Goal: Task Accomplishment & Management: Manage account settings

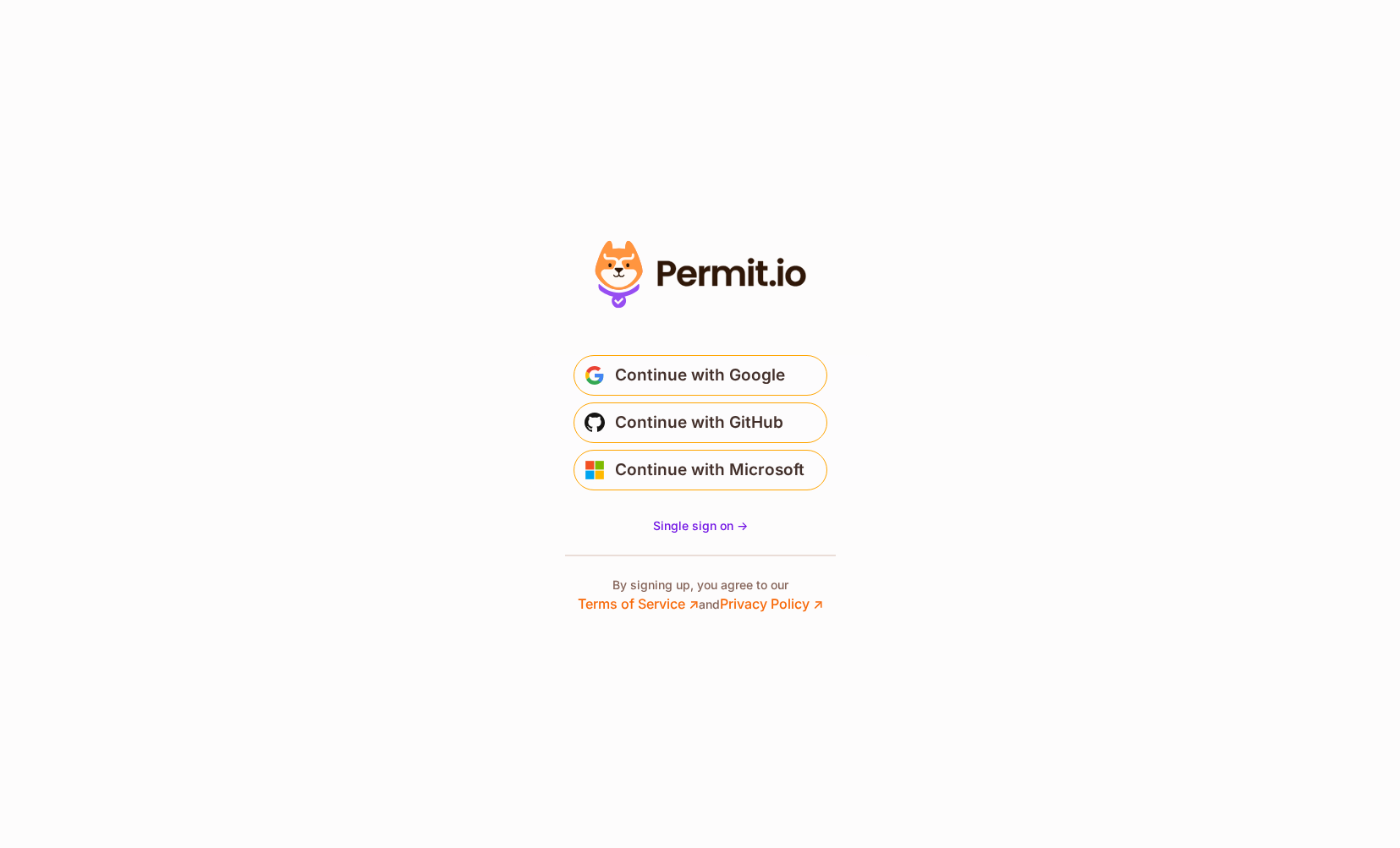
click at [753, 386] on span "Continue with Google" at bounding box center [700, 376] width 170 height 27
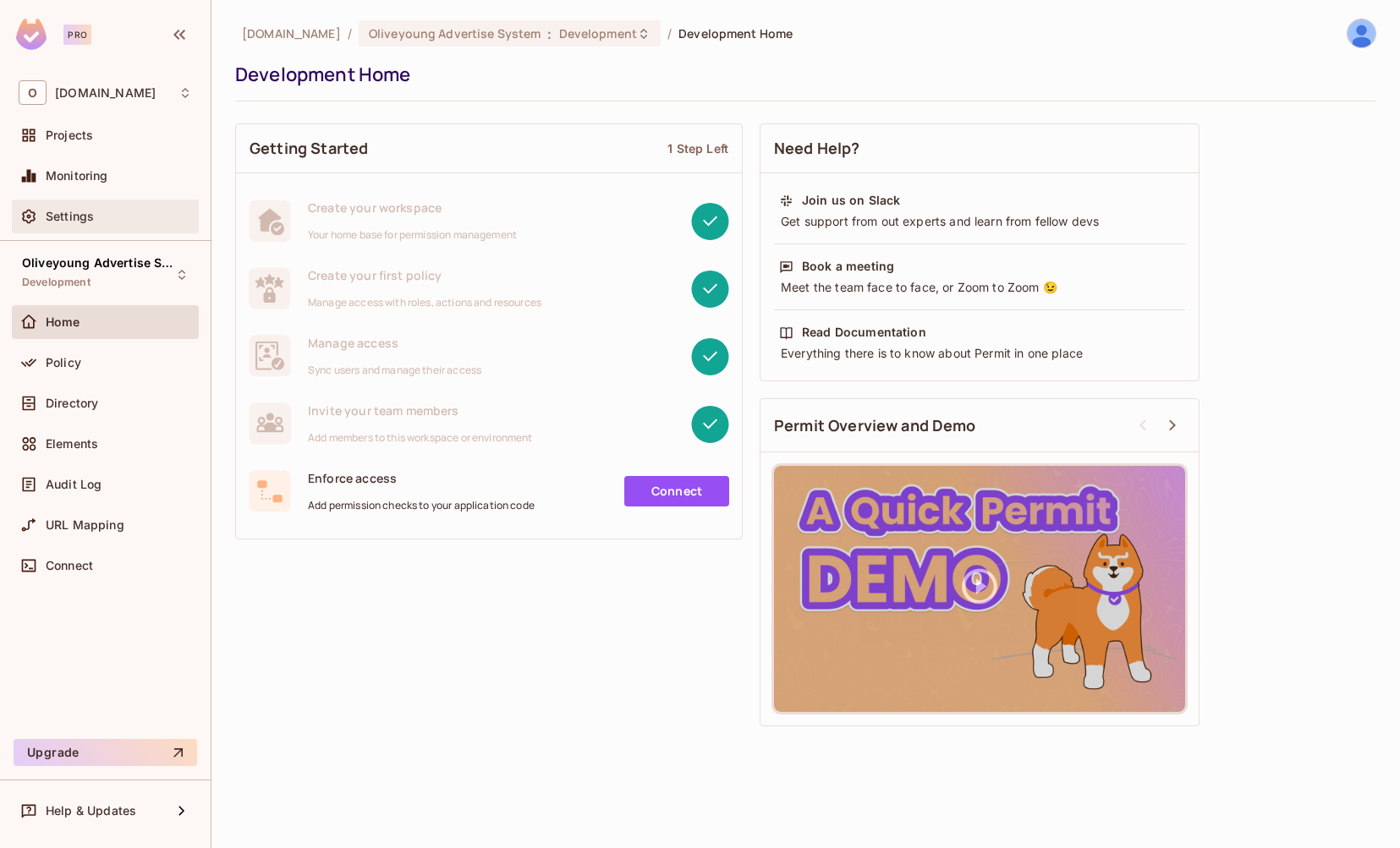
click at [69, 214] on span "Settings" at bounding box center [70, 216] width 48 height 13
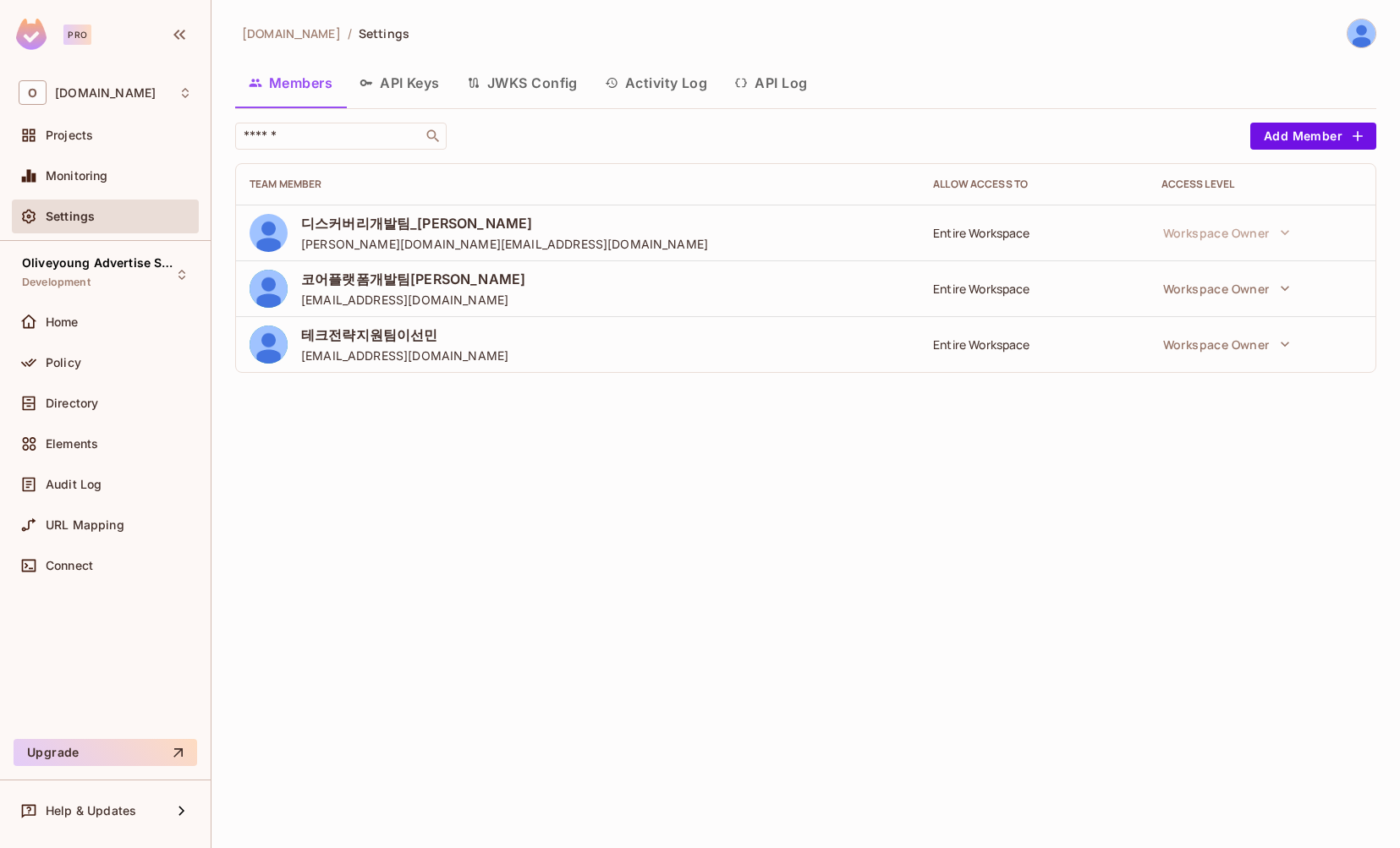
click at [374, 89] on button "API Keys" at bounding box center [399, 83] width 107 height 42
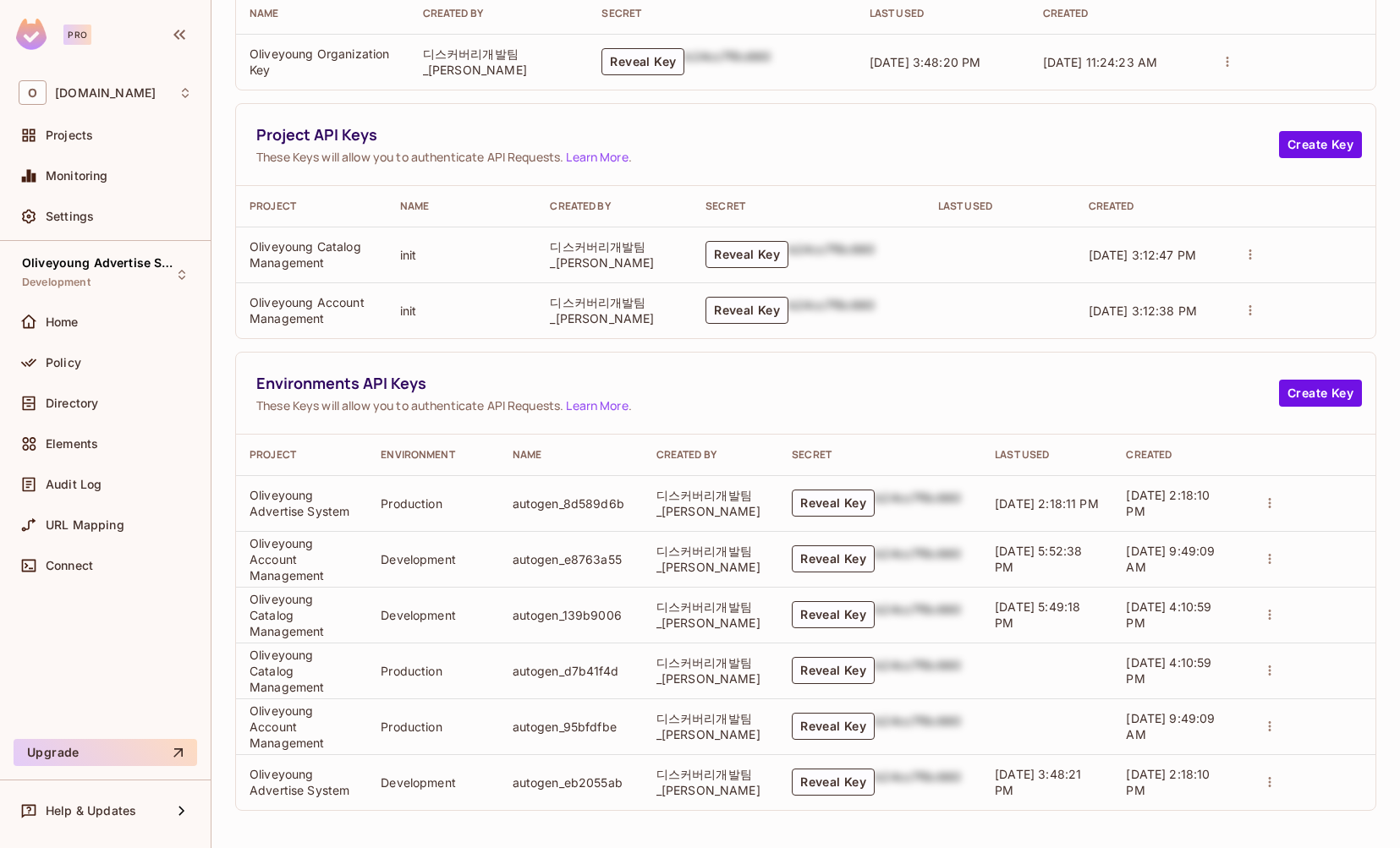
scroll to position [225, 0]
click at [1326, 392] on button "Create Key" at bounding box center [1320, 392] width 83 height 27
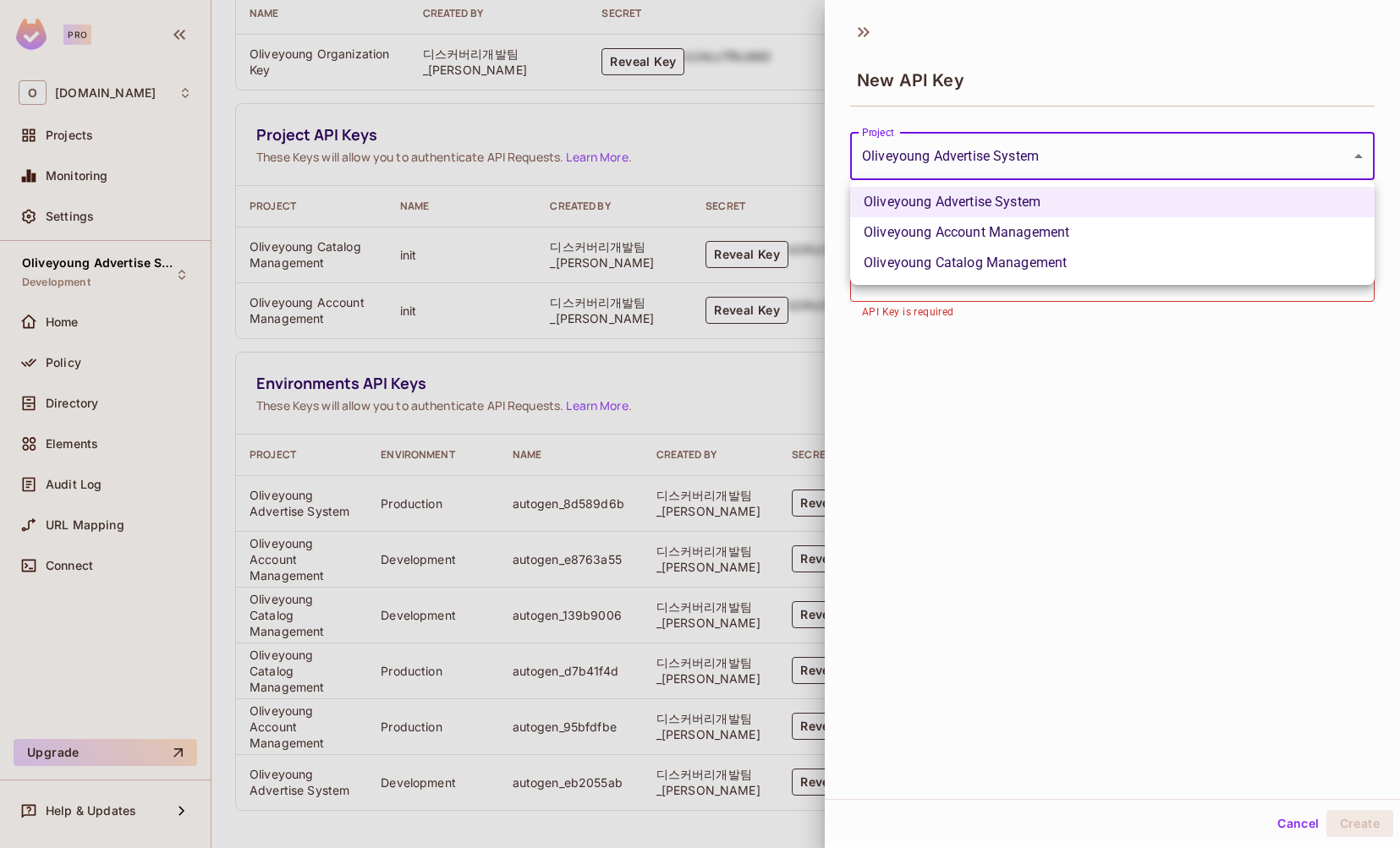
click at [941, 156] on body "Pro O oliveyoung.co.kr Projects Monitoring Settings Oliveyoung Advertise System…" at bounding box center [700, 424] width 1400 height 848
click at [941, 156] on div at bounding box center [700, 424] width 1400 height 848
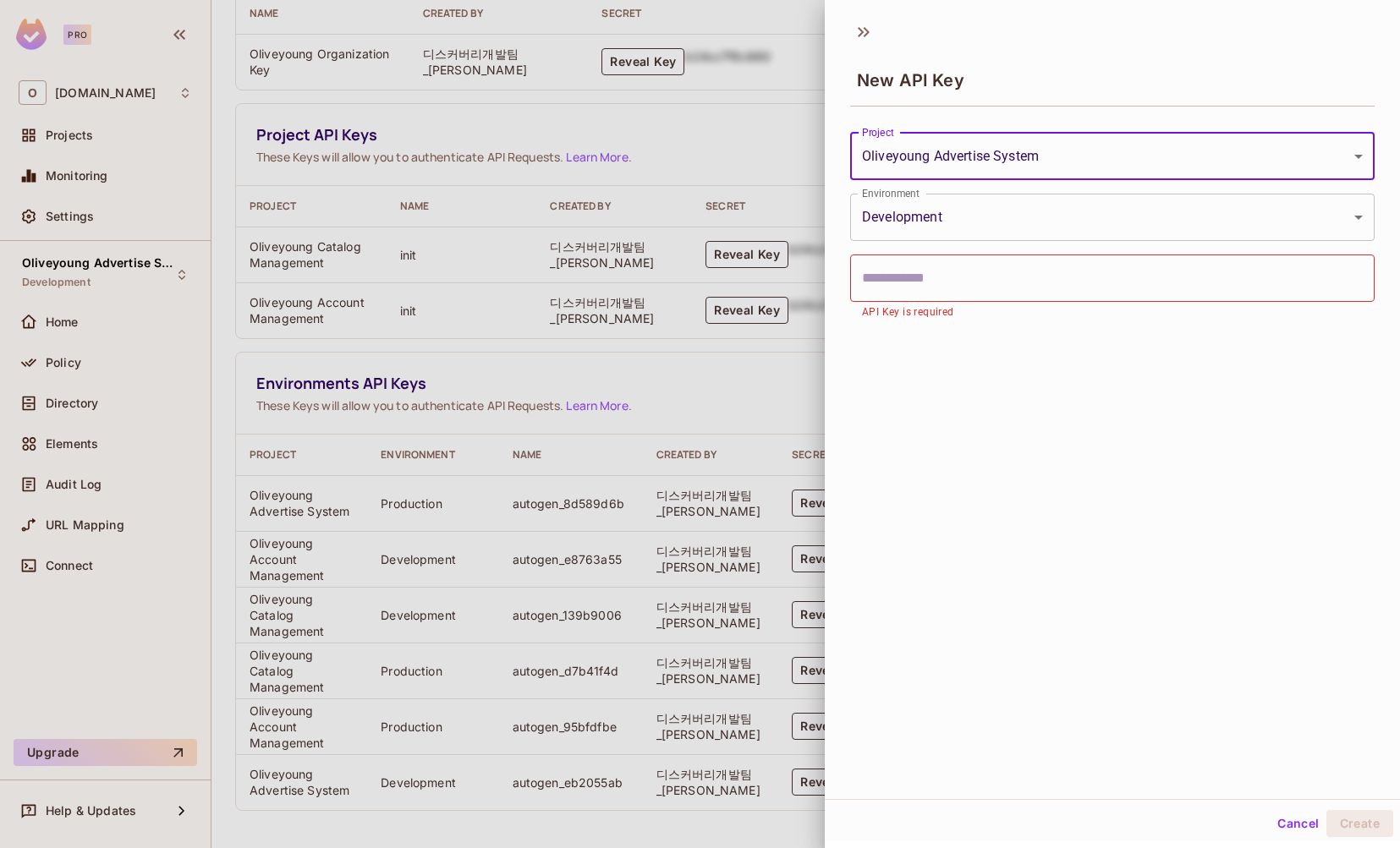
click at [929, 202] on body "Pro O oliveyoung.co.kr Projects Monitoring Settings Oliveyoung Advertise System…" at bounding box center [700, 424] width 1400 height 848
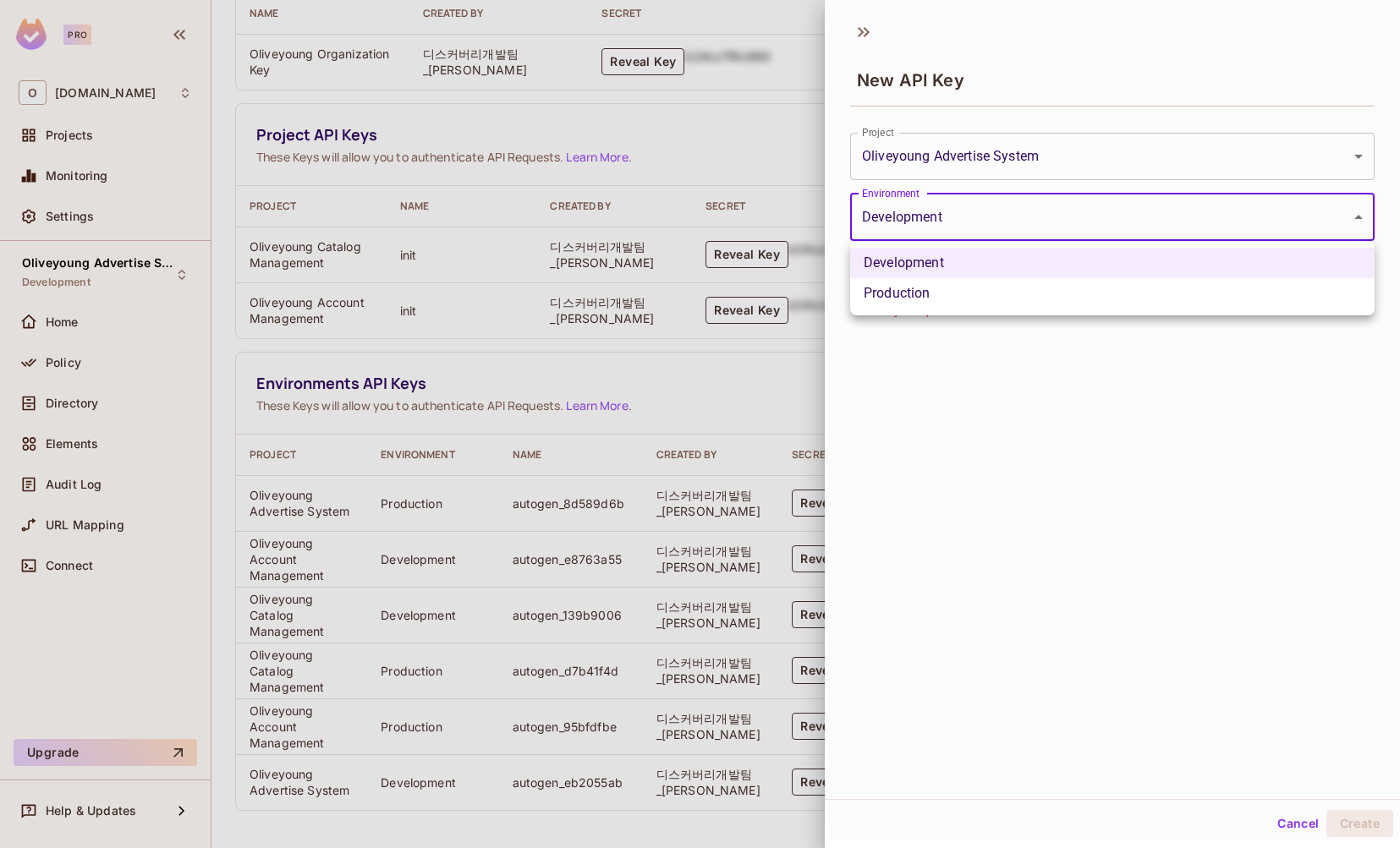
click at [906, 305] on li "Production" at bounding box center [1112, 294] width 524 height 30
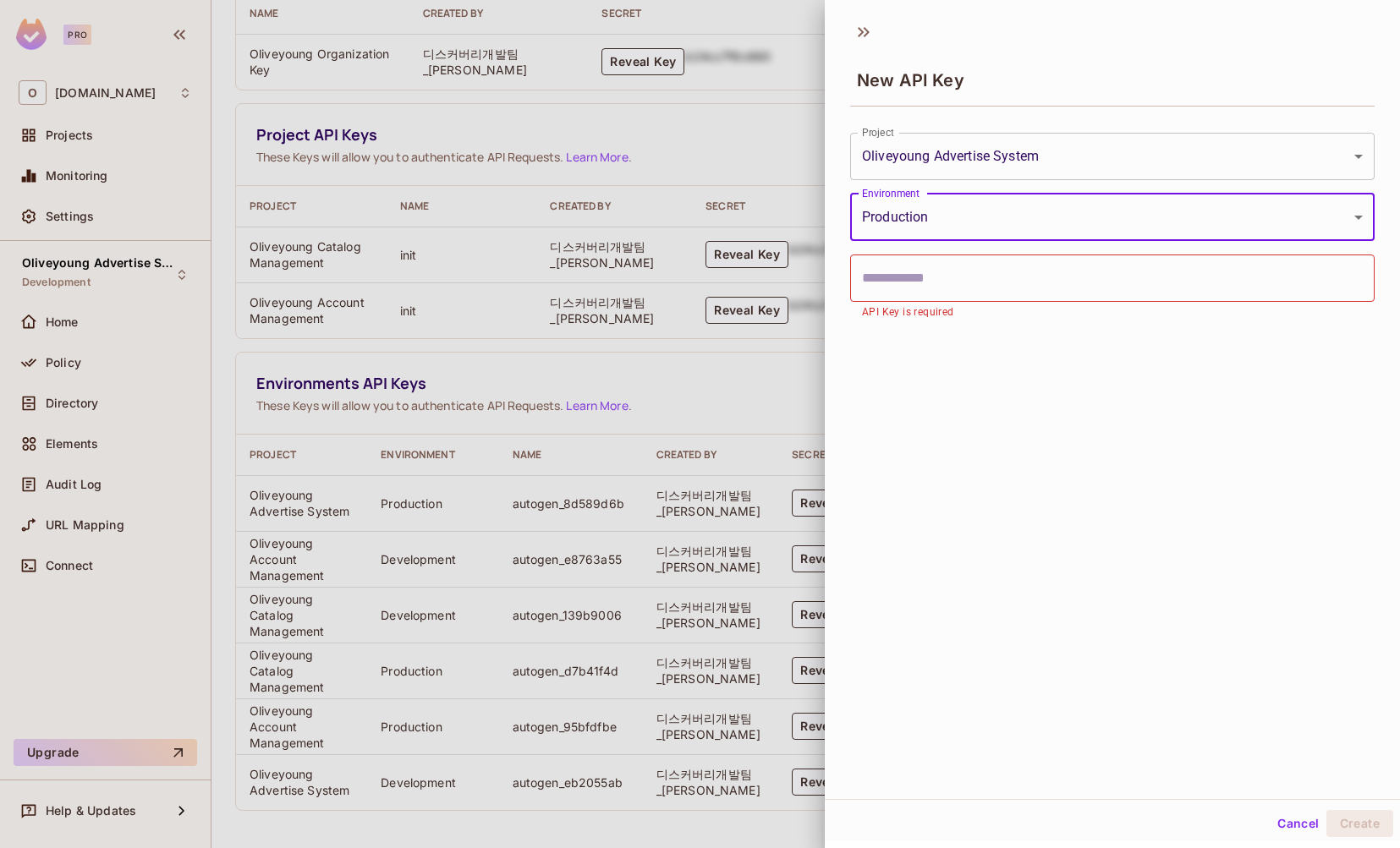
click at [911, 287] on input "text" at bounding box center [1112, 278] width 524 height 47
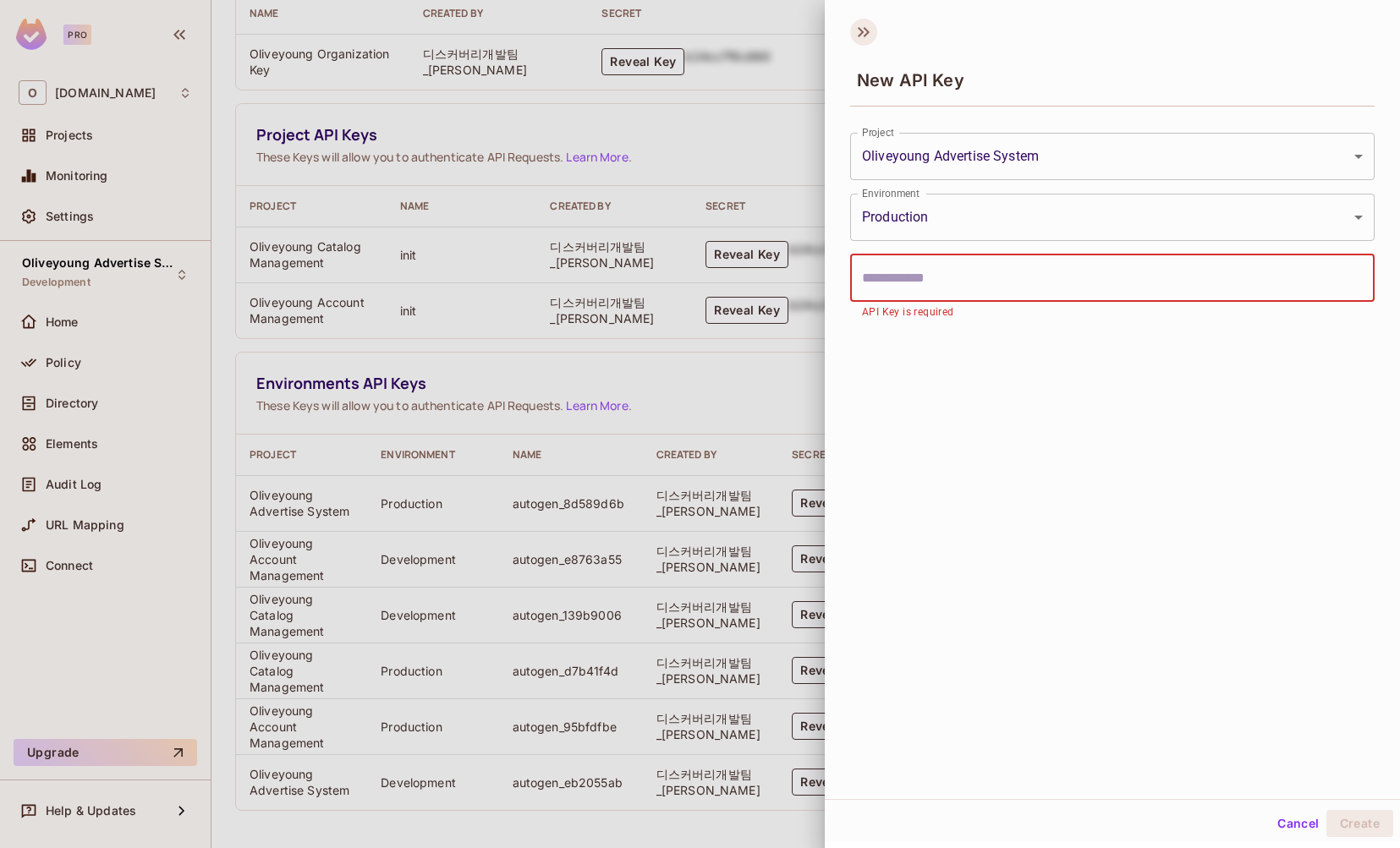
click at [871, 33] on icon at bounding box center [863, 32] width 27 height 27
type input "**********"
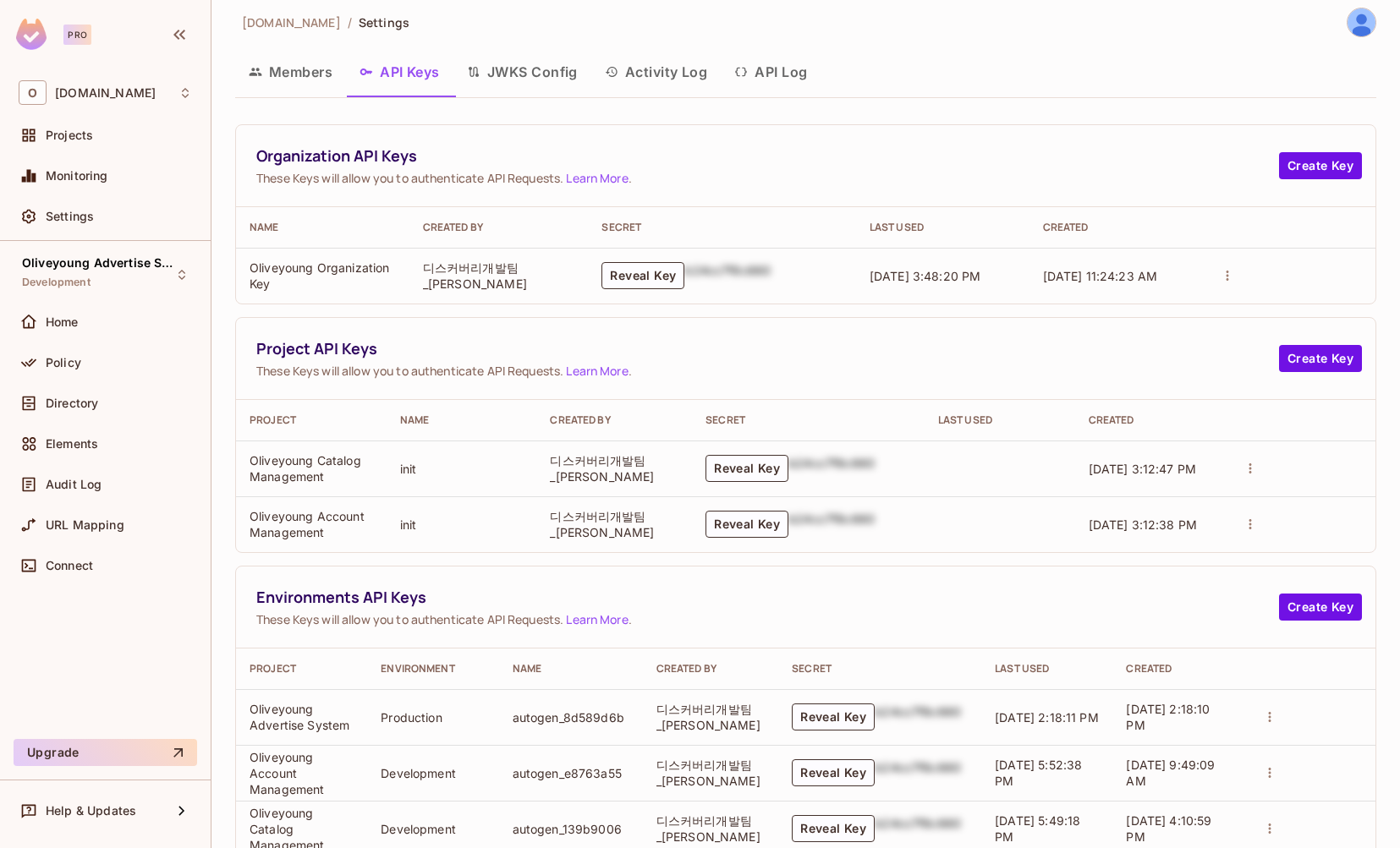
scroll to position [8, 0]
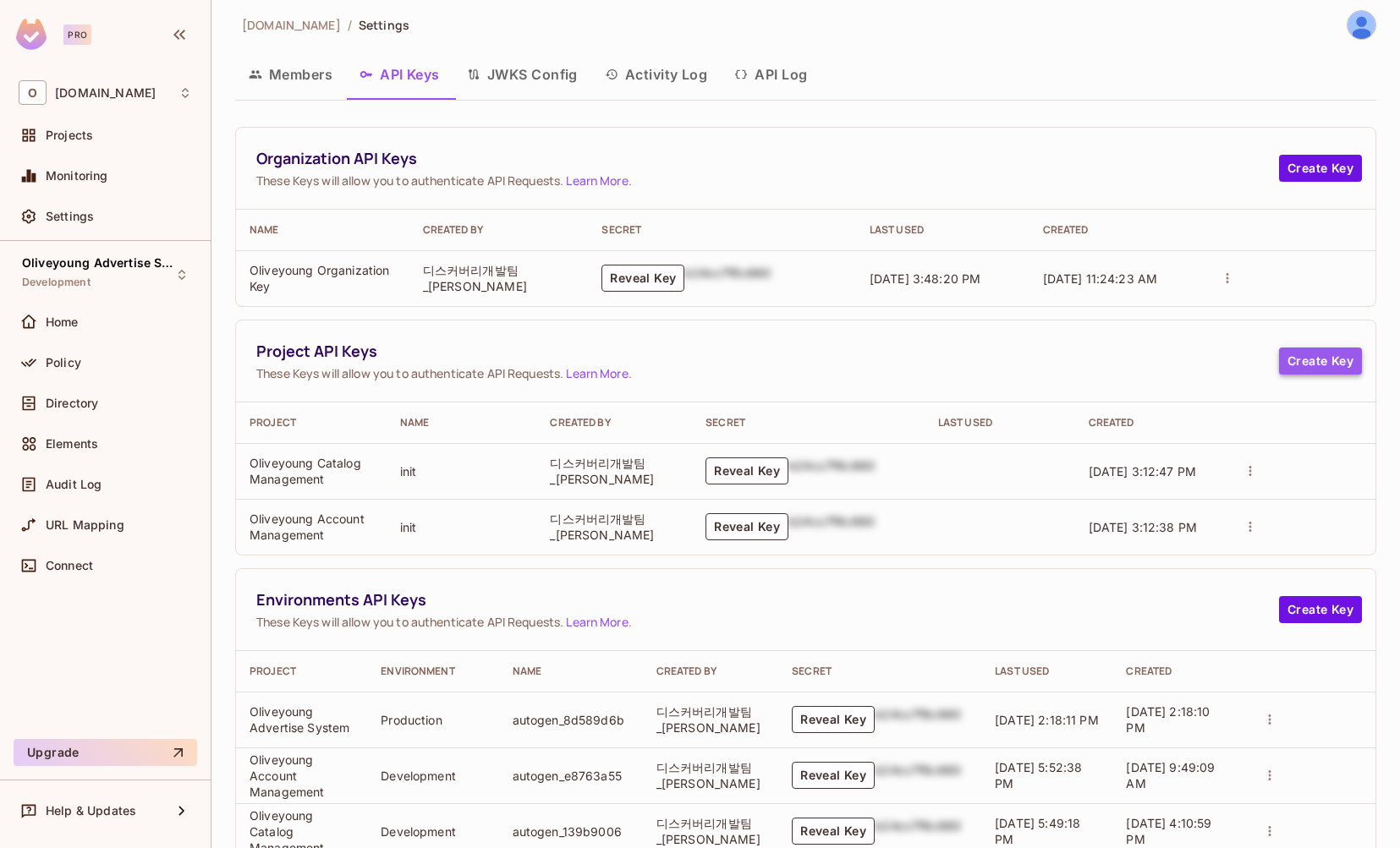
click at [1328, 358] on button "Create Key" at bounding box center [1320, 360] width 83 height 27
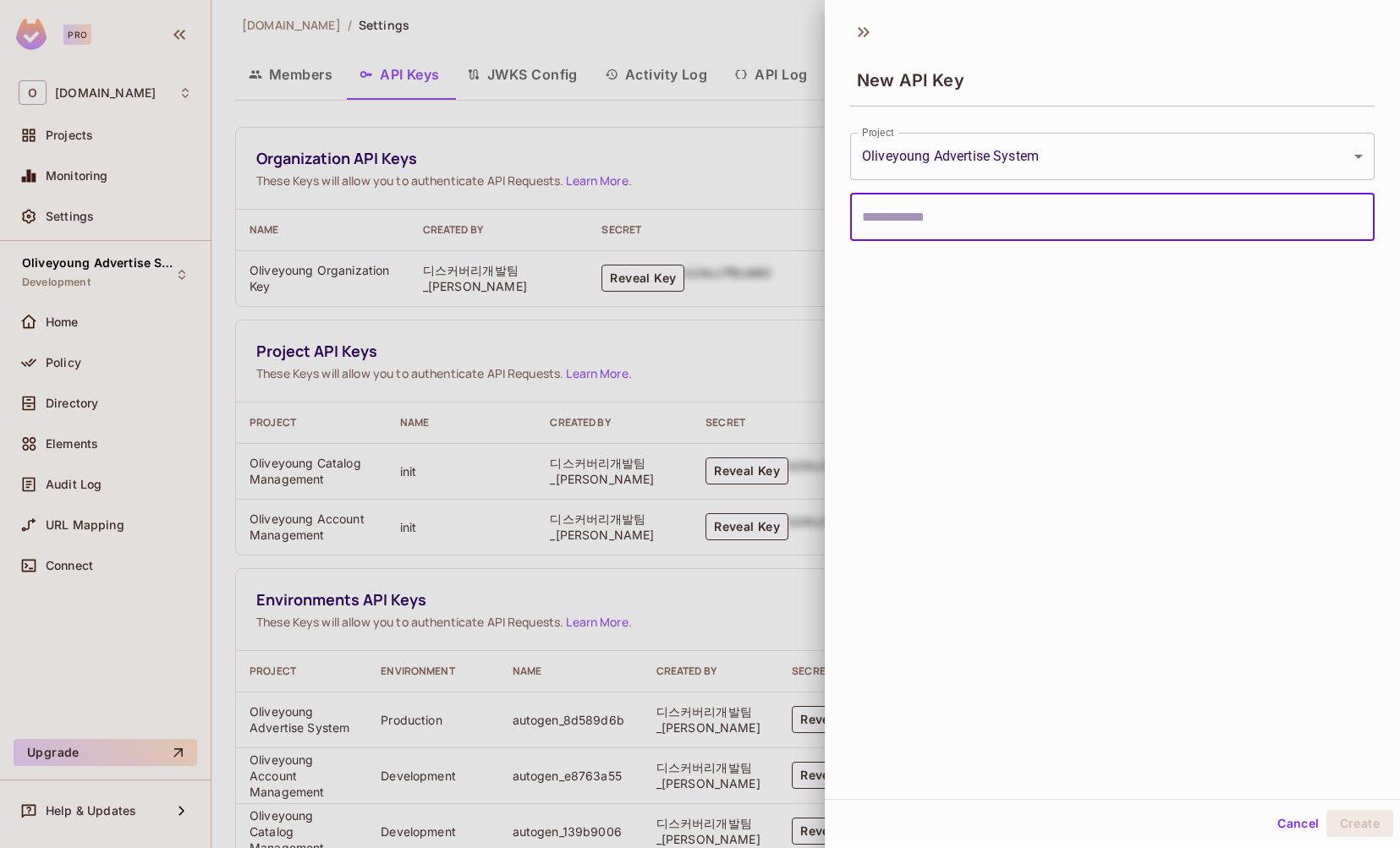
click at [904, 158] on body "Pro O oliveyoung.co.kr Projects Monitoring Settings Oliveyoung Advertise System…" at bounding box center [700, 424] width 1400 height 848
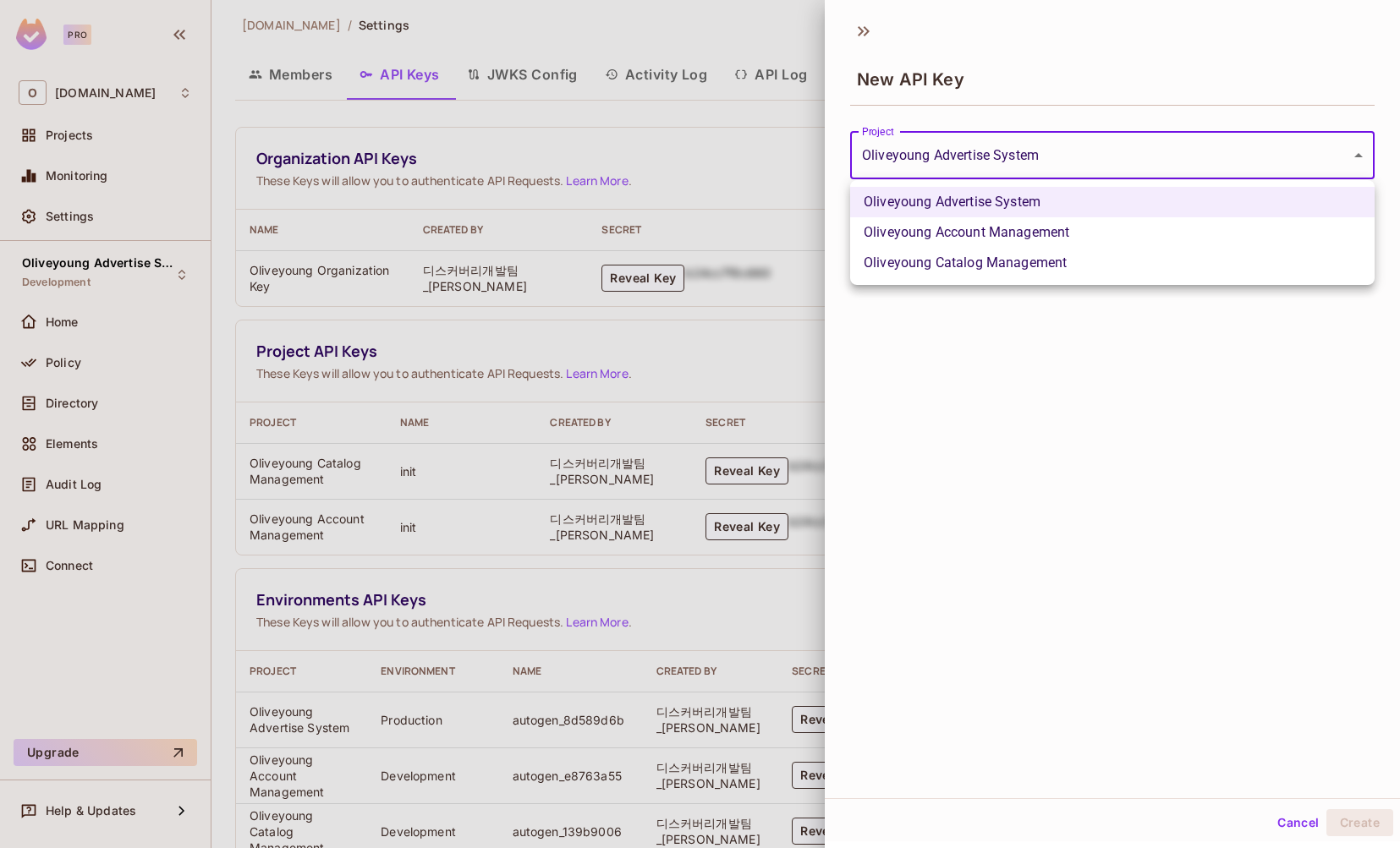
click at [904, 158] on div at bounding box center [700, 424] width 1400 height 848
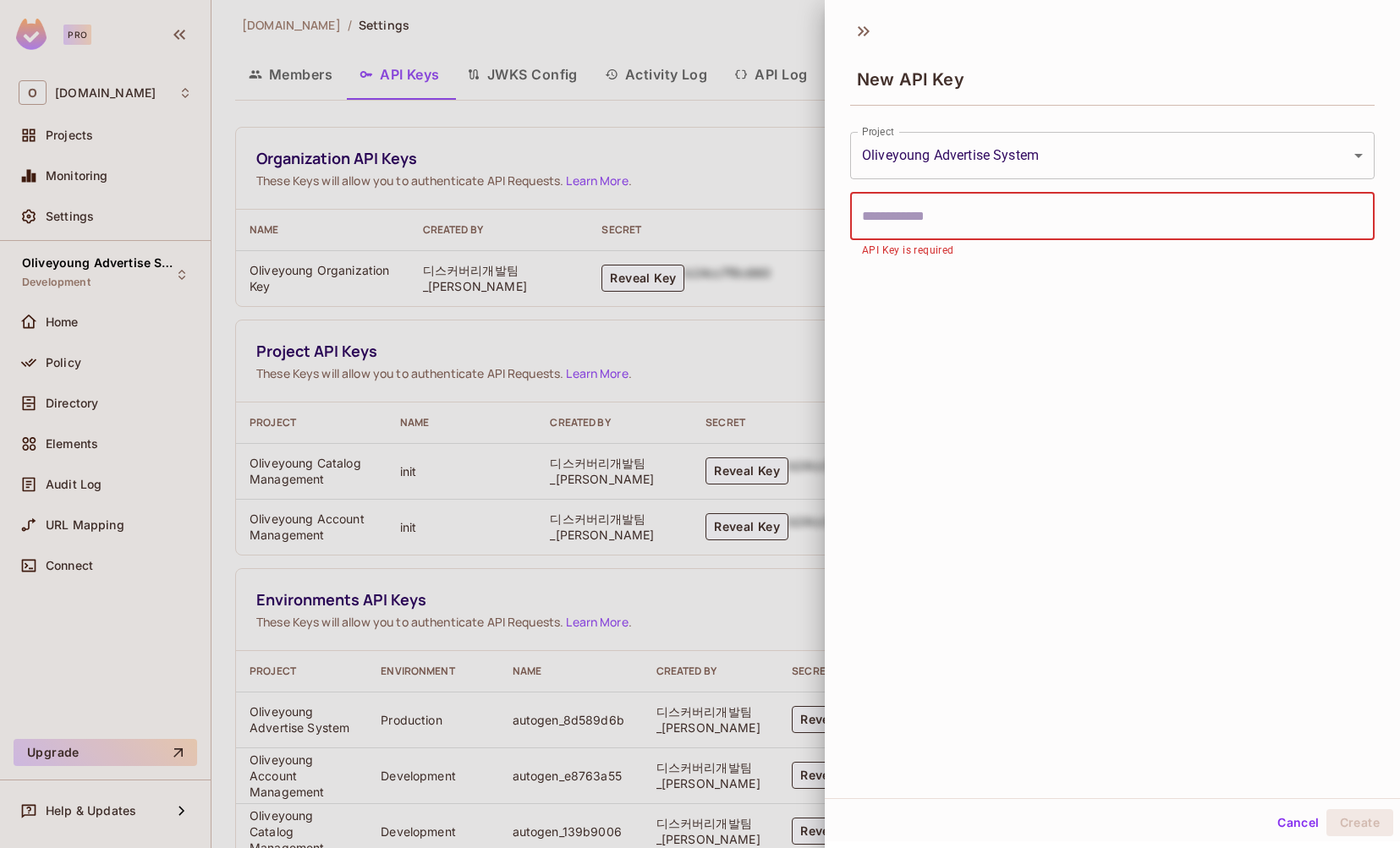
click at [909, 212] on input "text" at bounding box center [1112, 216] width 524 height 47
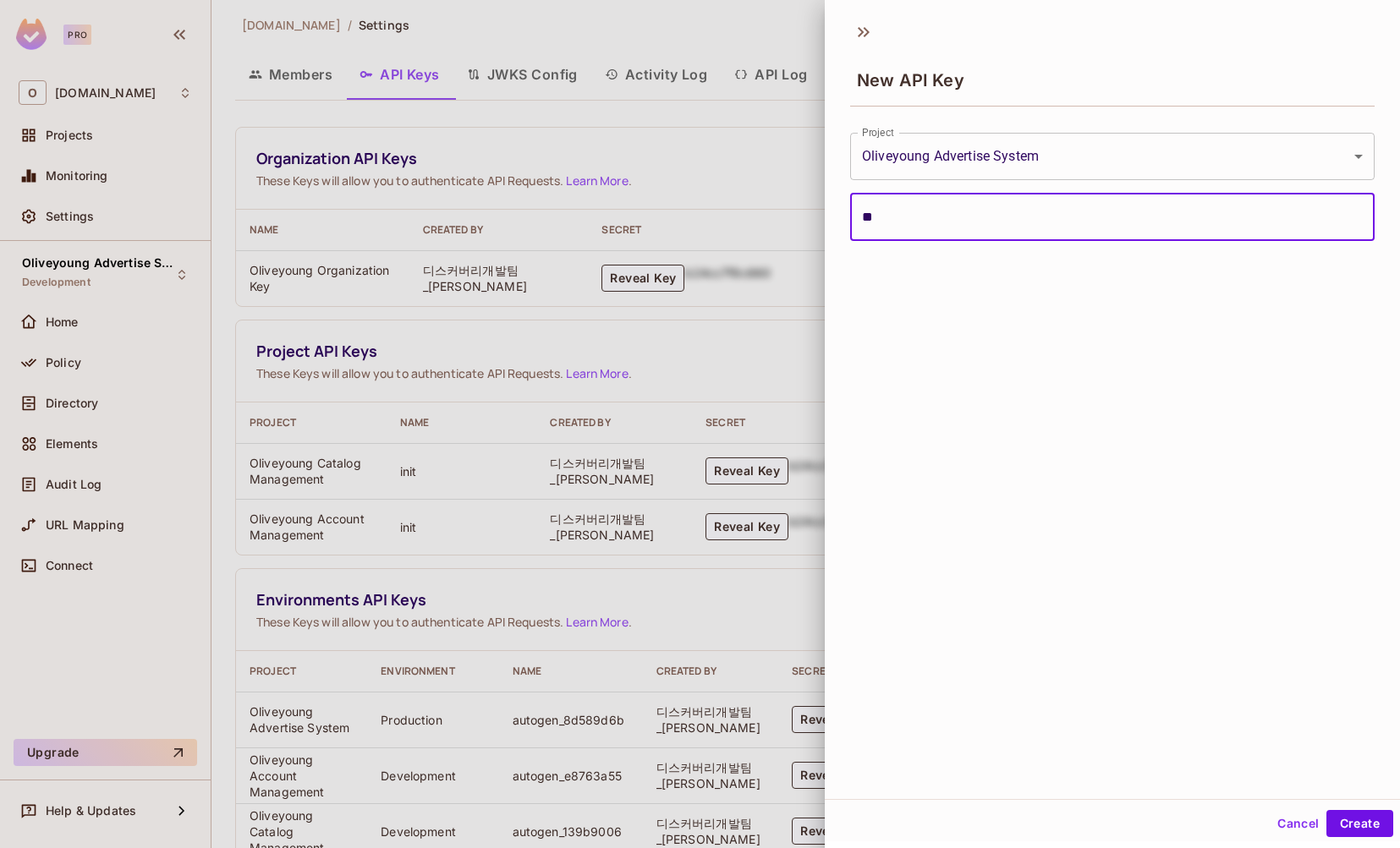
type input "*"
type input "****"
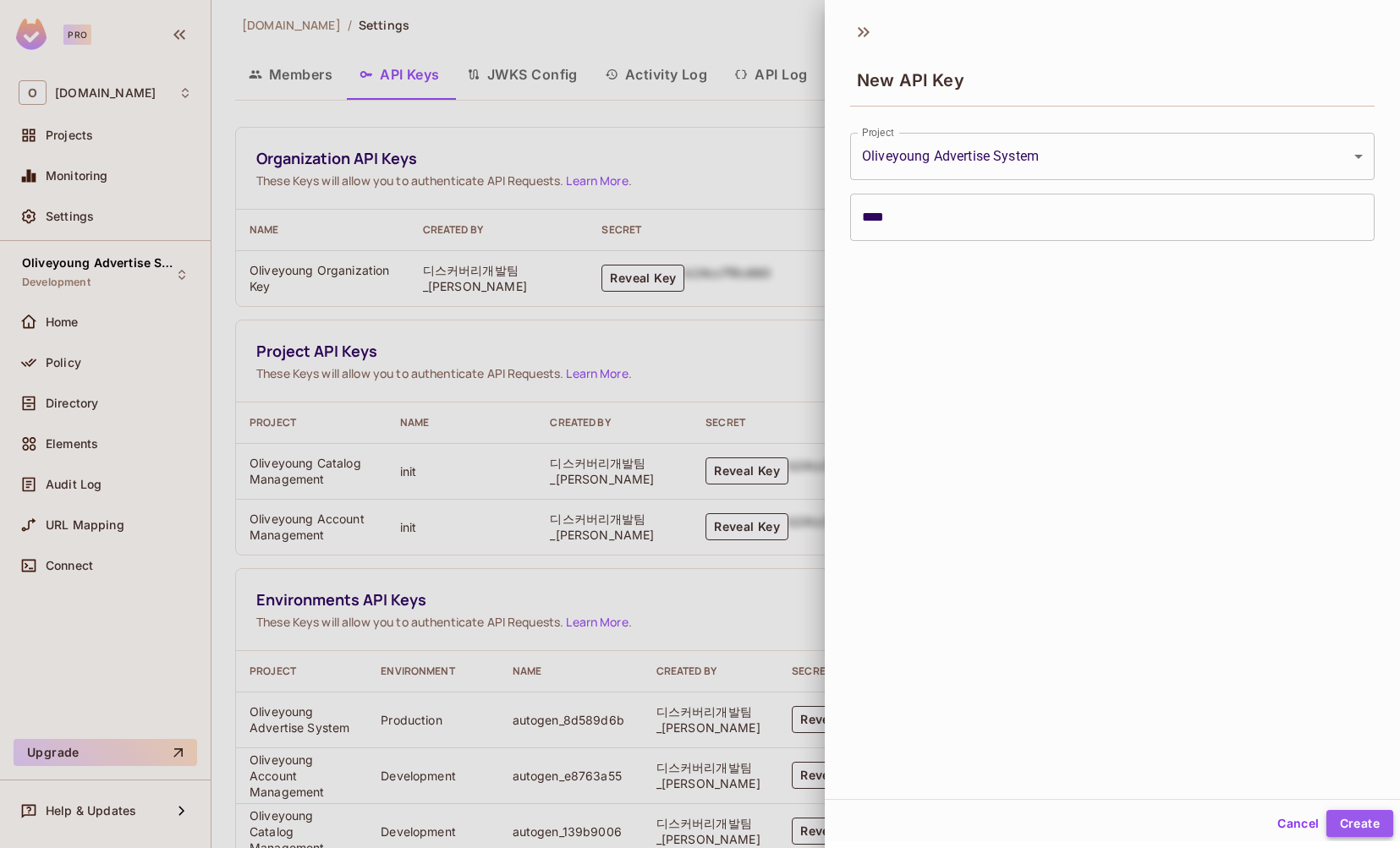
click at [1345, 828] on button "Create" at bounding box center [1360, 824] width 67 height 27
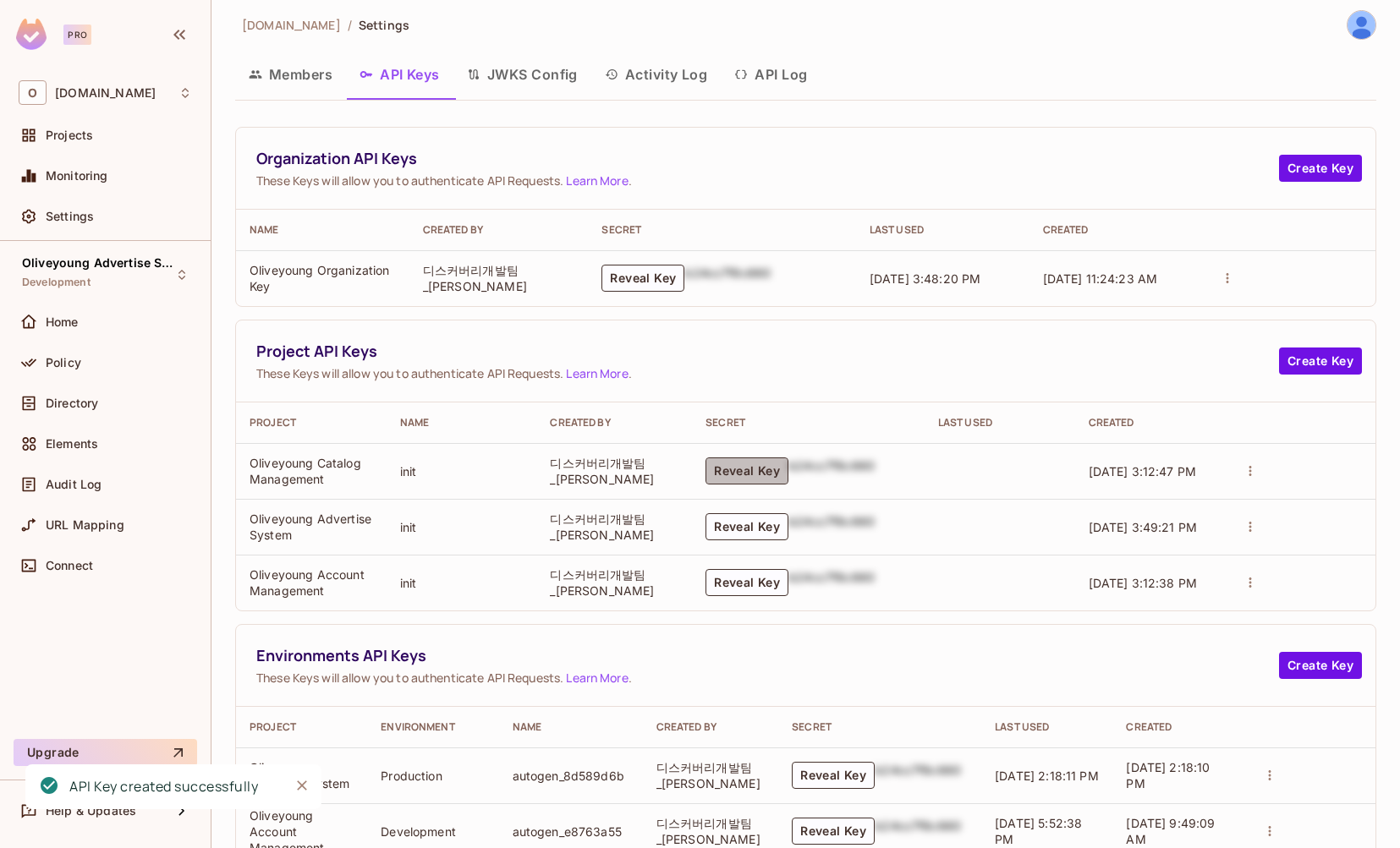
click at [735, 472] on button "Reveal Key" at bounding box center [747, 471] width 83 height 27
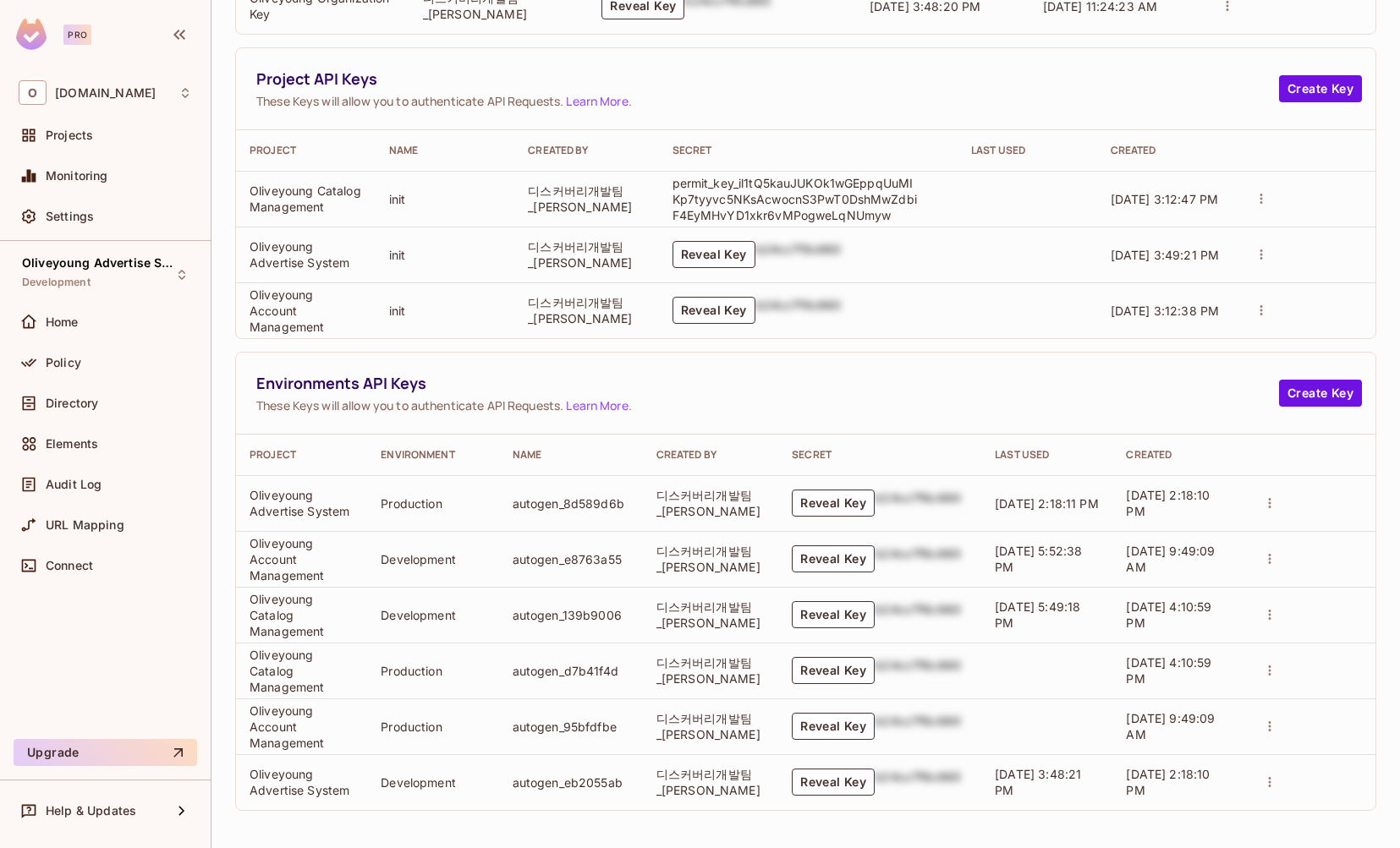
scroll to position [280, 0]
click at [824, 502] on button "Reveal Key" at bounding box center [833, 503] width 83 height 27
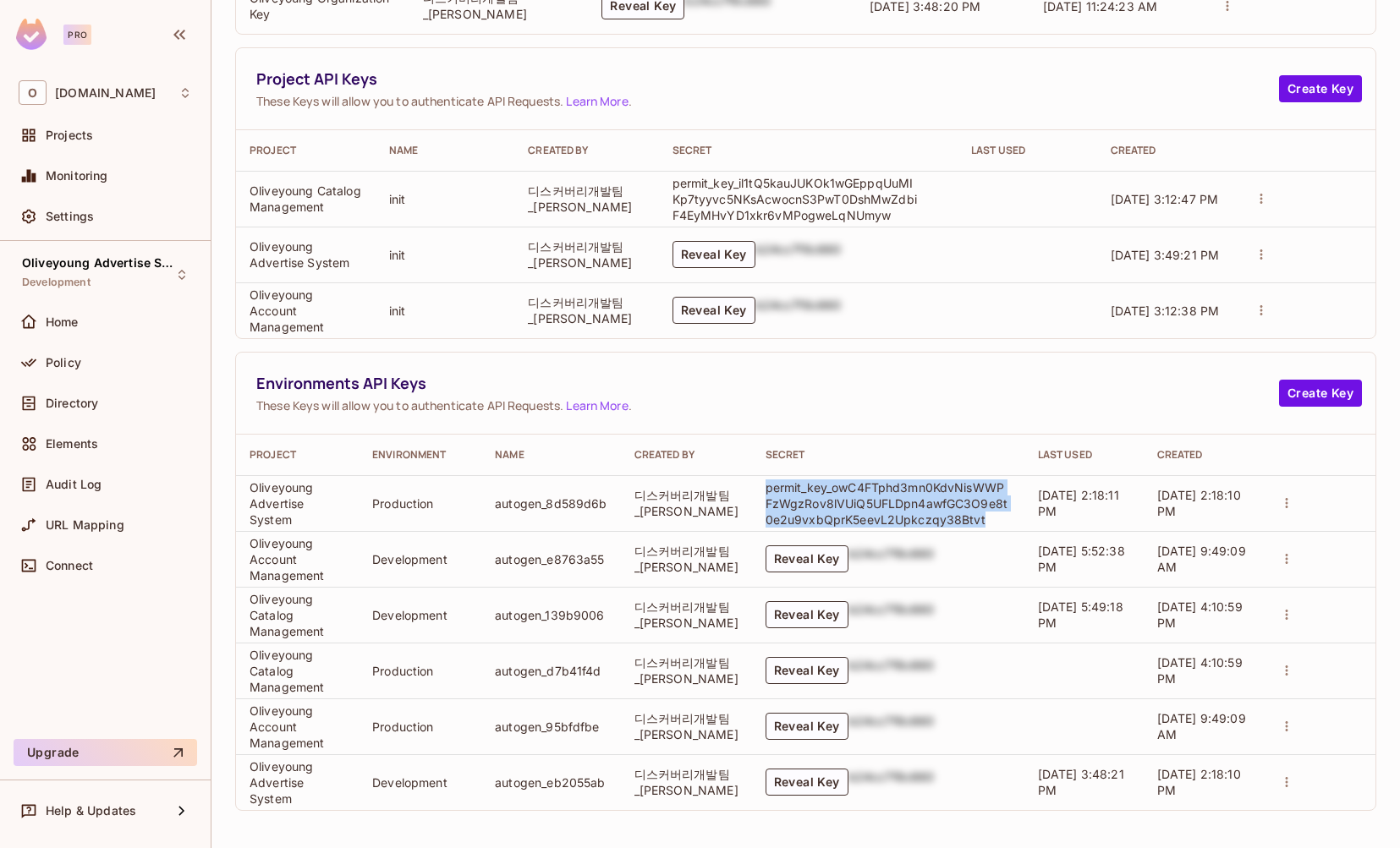
drag, startPoint x: 756, startPoint y: 490, endPoint x: 977, endPoint y: 529, distance: 224.4
click at [977, 529] on td "permit_key_owC4FTphd3mn0KdvNisWWPFzWgzRov8lVUiQ5UFLDpn4awfGC3O9e8t0e2u9vxbQprK5…" at bounding box center [888, 503] width 272 height 56
copy p "permit_key_owC4FTphd3mn0KdvNisWWPFzWgzRov8lVUiQ5UFLDpn4awfGC3O9e8t0e2u9vxbQprK5…"
click at [812, 615] on button "Reveal Key" at bounding box center [807, 615] width 83 height 27
click at [799, 664] on button "Reveal Key" at bounding box center [807, 670] width 83 height 27
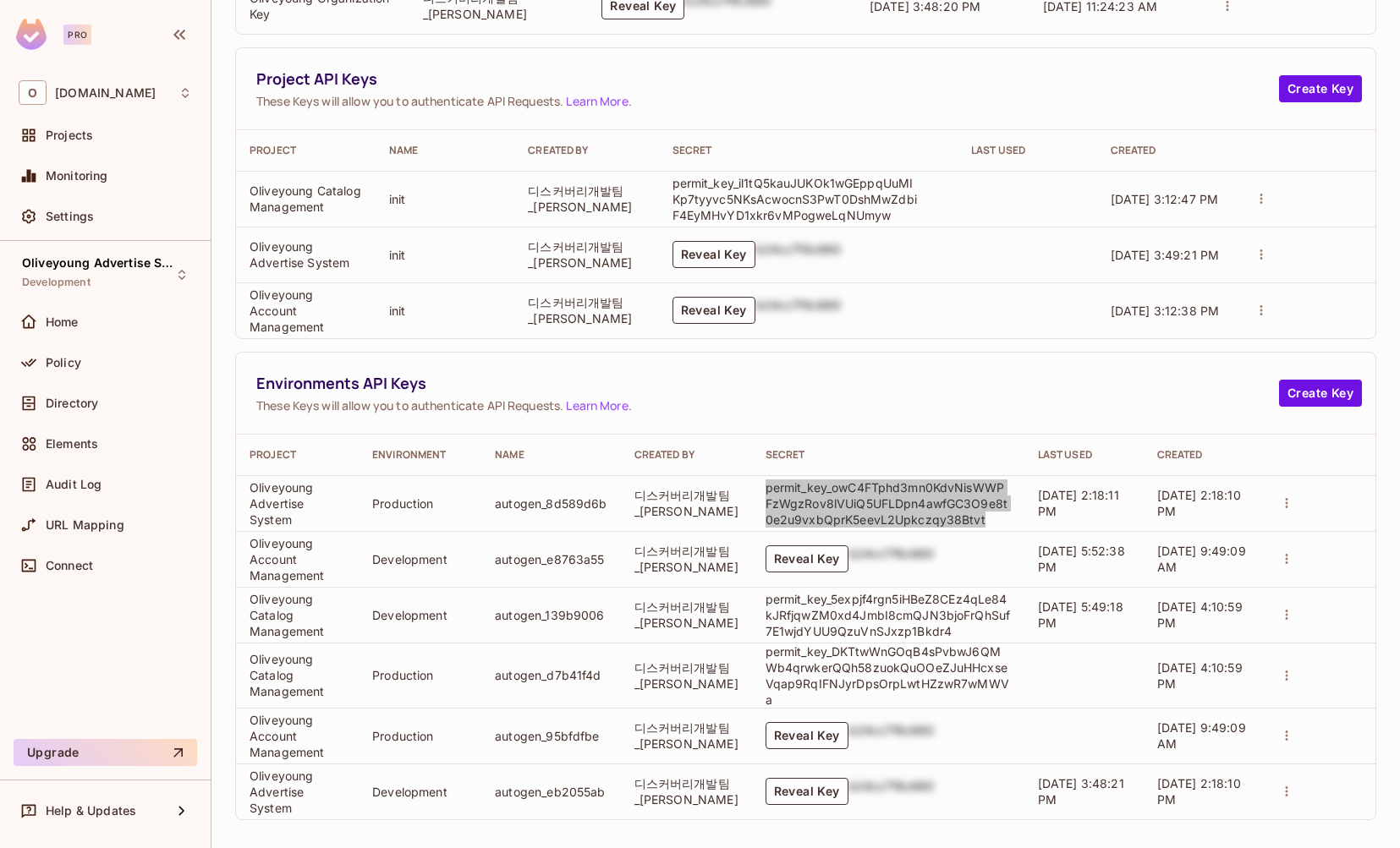
click at [820, 478] on td "permit_key_owC4FTphd3mn0KdvNisWWPFzWgzRov8lVUiQ5UFLDpn4awfGC3O9e8t0e2u9vxbQprK5…" at bounding box center [888, 503] width 272 height 56
click at [787, 501] on p "permit_key_owC4FTphd3mn0KdvNisWWPFzWgzRov8lVUiQ5UFLDpn4awfGC3O9e8t0e2u9vxbQprK5…" at bounding box center [888, 504] width 246 height 48
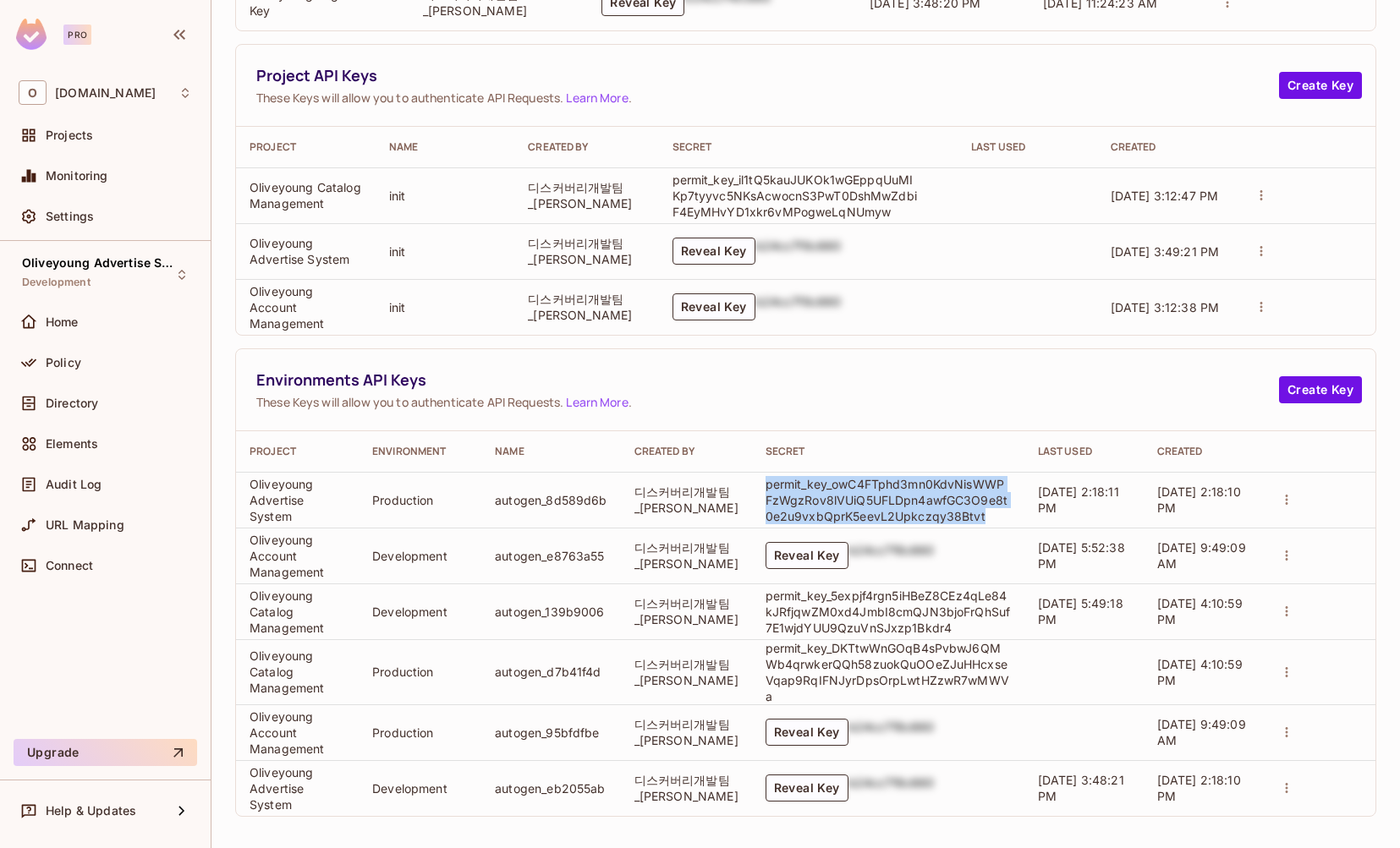
drag, startPoint x: 756, startPoint y: 488, endPoint x: 994, endPoint y: 516, distance: 239.6
click at [994, 516] on p "permit_key_owC4FTphd3mn0KdvNisWWPFzWgzRov8lVUiQ5UFLDpn4awfGC3O9e8t0e2u9vxbQprK5…" at bounding box center [888, 500] width 246 height 48
copy p "permit_key_owC4FTphd3mn0KdvNisWWPFzWgzRov8lVUiQ5UFLDpn4awfGC3O9e8t0e2u9vxbQprK5…"
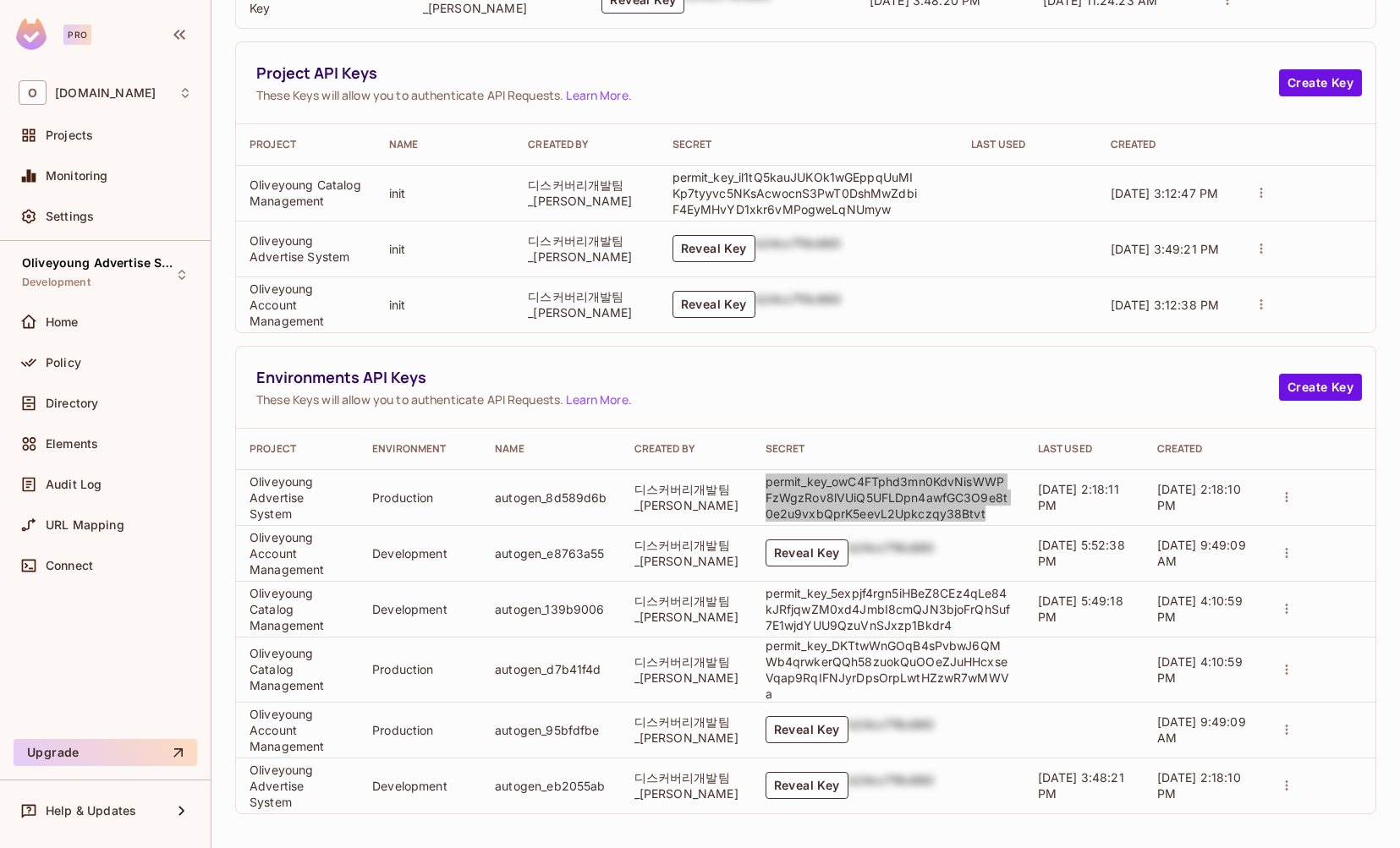
scroll to position [285, 0]
